Goal: Information Seeking & Learning: Learn about a topic

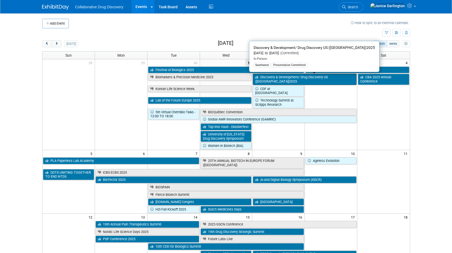
click at [317, 77] on link "Discovery & Development/ Drug Discovery US ([GEOGRAPHIC_DATA])2025" at bounding box center [305, 79] width 104 height 11
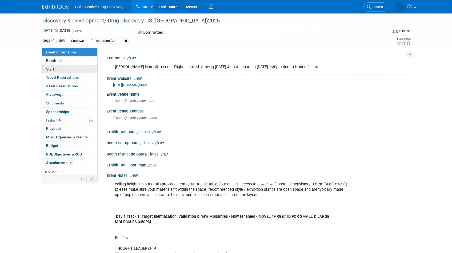
click at [51, 69] on span "Staff 5" at bounding box center [52, 69] width 13 height 4
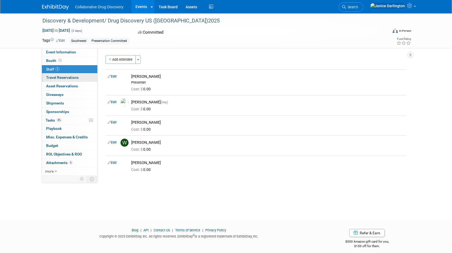
click at [67, 77] on span "Travel Reservations 0" at bounding box center [62, 77] width 33 height 4
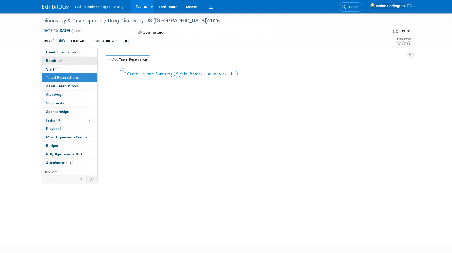
click at [50, 61] on span "Booth" at bounding box center [54, 60] width 17 height 4
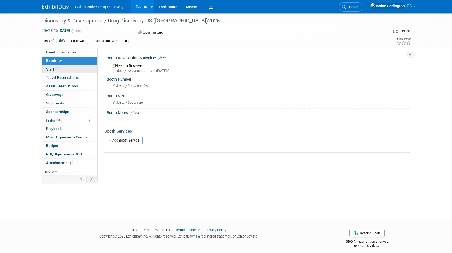
click at [54, 71] on link "5 Staff 5" at bounding box center [69, 69] width 55 height 8
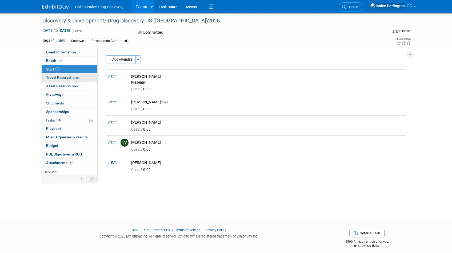
click at [64, 79] on span "Travel Reservations 0" at bounding box center [62, 77] width 33 height 4
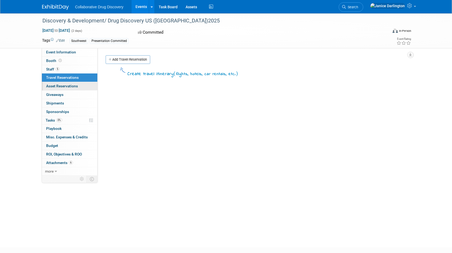
click at [65, 86] on span "Asset Reservations 0" at bounding box center [62, 86] width 32 height 4
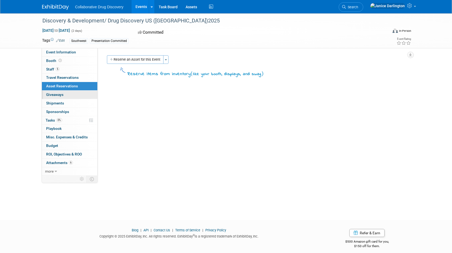
click at [57, 93] on span "Giveaways 0" at bounding box center [54, 94] width 17 height 4
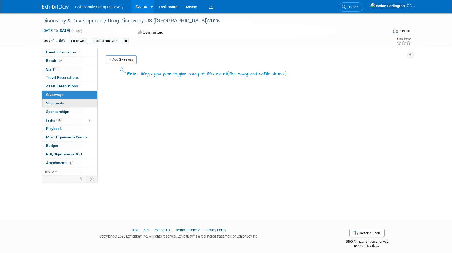
click at [58, 102] on span "Shipments 0" at bounding box center [55, 103] width 18 height 4
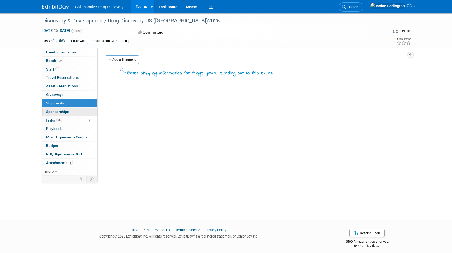
click at [58, 111] on span "Sponsorships 0" at bounding box center [57, 111] width 23 height 4
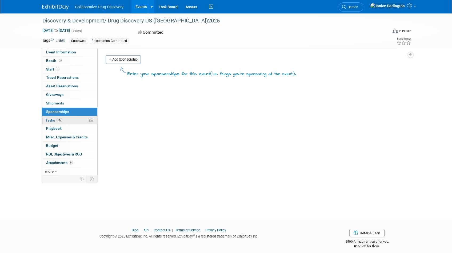
click at [57, 119] on span "0%" at bounding box center [59, 120] width 6 height 4
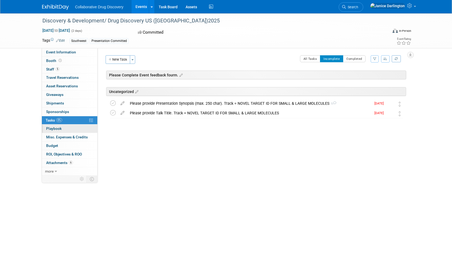
click at [54, 127] on span "Playbook 0" at bounding box center [53, 128] width 15 height 4
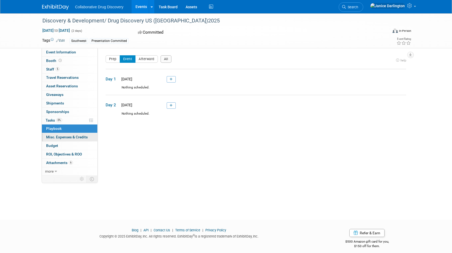
click at [54, 136] on span "Misc. Expenses & Credits 0" at bounding box center [67, 137] width 42 height 4
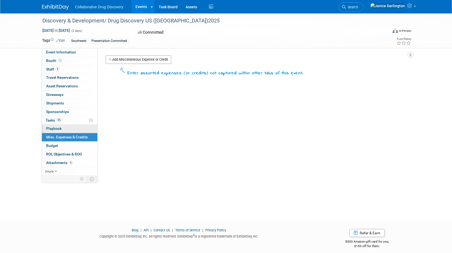
click at [54, 128] on span "Playbook 0" at bounding box center [53, 128] width 15 height 4
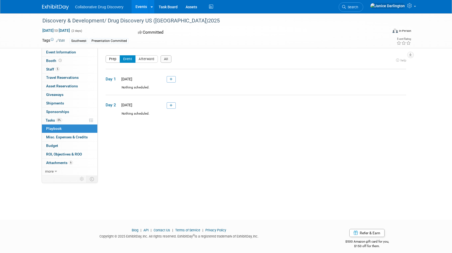
click at [114, 59] on button "Prep" at bounding box center [113, 58] width 14 height 7
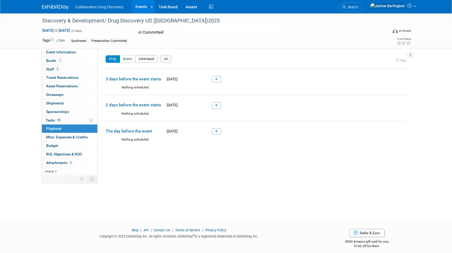
click at [147, 59] on button "Afterward" at bounding box center [146, 58] width 23 height 7
click at [110, 58] on button "Prep" at bounding box center [113, 58] width 14 height 7
click at [74, 136] on span "Misc. Expenses & Credits 0" at bounding box center [67, 137] width 42 height 4
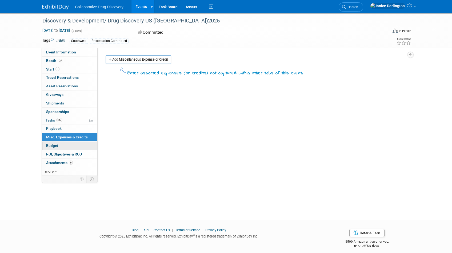
click at [54, 145] on span "Budget" at bounding box center [52, 145] width 12 height 4
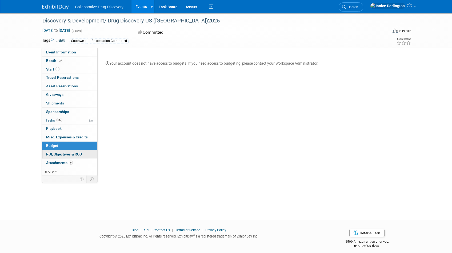
click at [64, 153] on span "ROI, Objectives & ROO 0" at bounding box center [64, 154] width 36 height 4
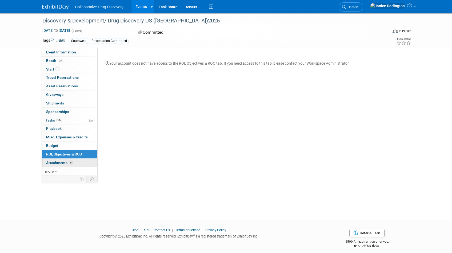
click at [62, 162] on span "Attachments 6" at bounding box center [59, 162] width 27 height 4
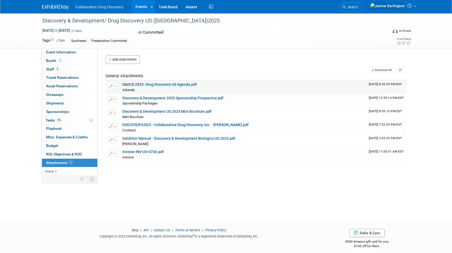
click at [186, 83] on link "D&DUS 2025- Drug Discovery US Agenda.pdf" at bounding box center [159, 84] width 74 height 4
click at [53, 171] on span "more" at bounding box center [49, 171] width 9 height 4
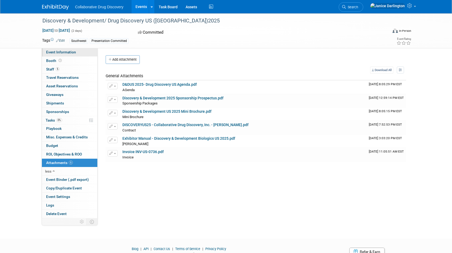
click at [58, 51] on span "Event Information" at bounding box center [61, 52] width 30 height 4
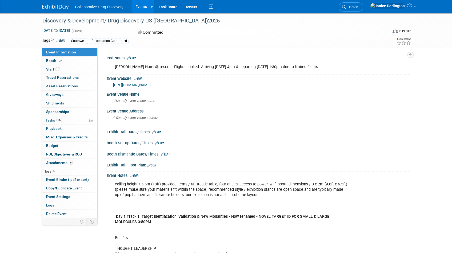
click at [151, 83] on link "https://oxfordglobal.com/discovery-development" at bounding box center [132, 85] width 38 height 4
